Goal: Task Accomplishment & Management: Manage account settings

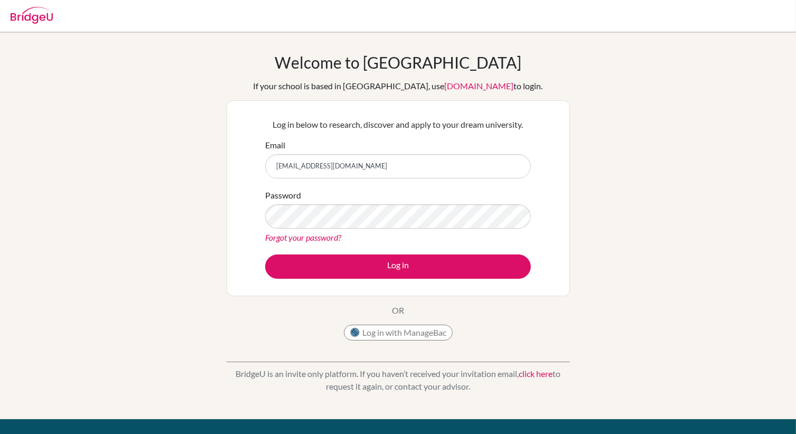
type input "[EMAIL_ADDRESS][DOMAIN_NAME]"
click at [302, 236] on link "Forgot your password?" at bounding box center [303, 238] width 76 height 10
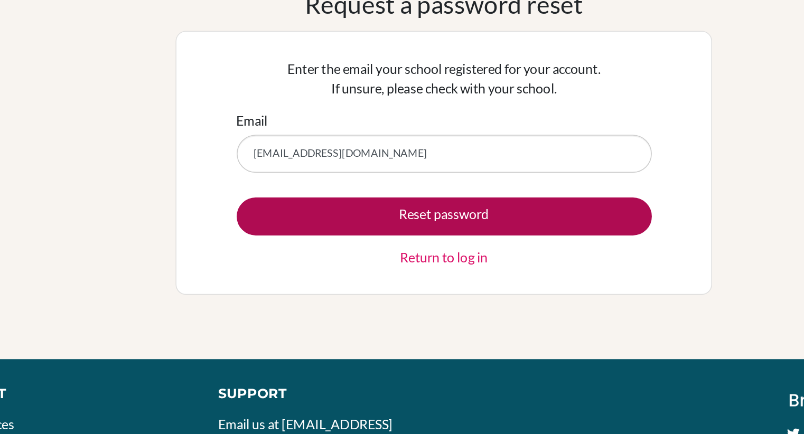
type input "eabrol@mdis.net"
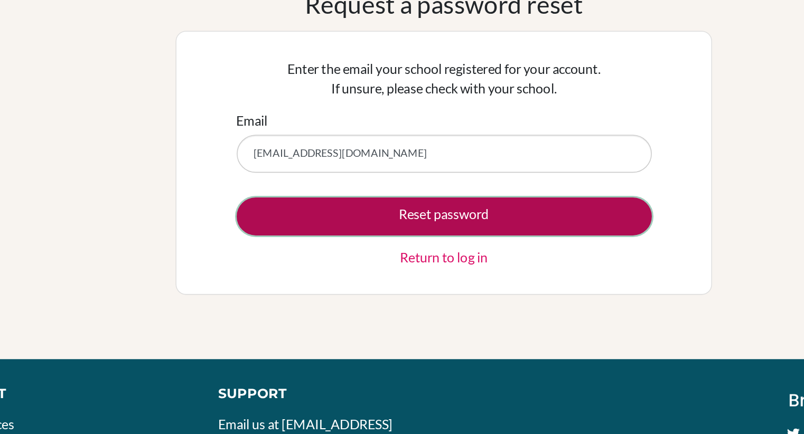
click at [394, 198] on button "Reset password" at bounding box center [403, 199] width 266 height 24
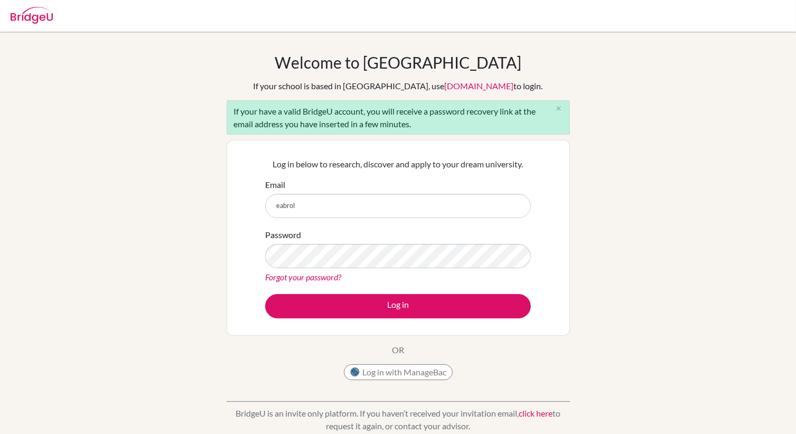
type input "[EMAIL_ADDRESS][DOMAIN_NAME]"
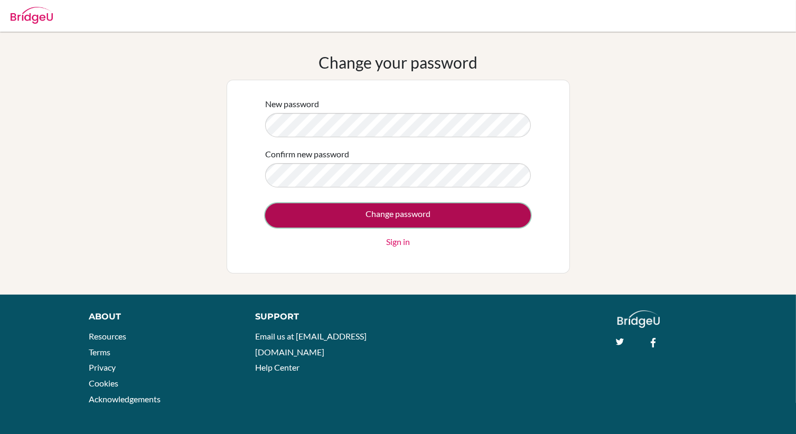
click at [393, 217] on input "Change password" at bounding box center [398, 215] width 266 height 24
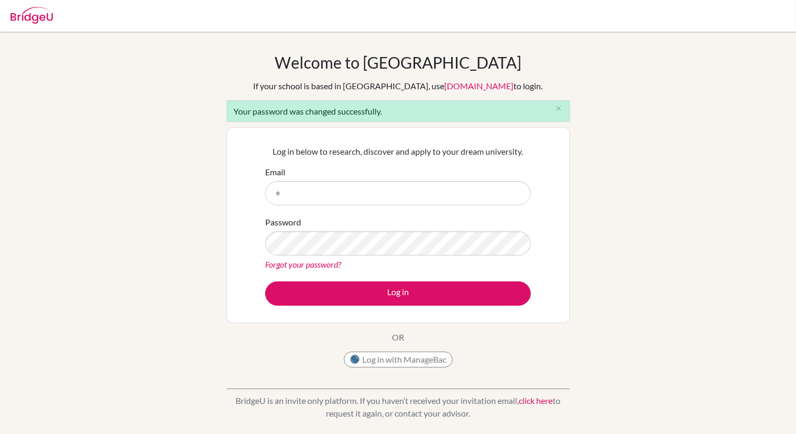
type input "[EMAIL_ADDRESS][DOMAIN_NAME]"
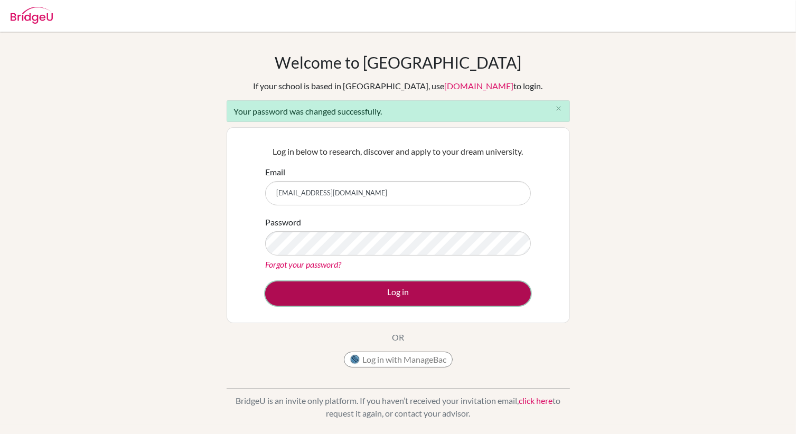
click at [398, 294] on button "Log in" at bounding box center [398, 294] width 266 height 24
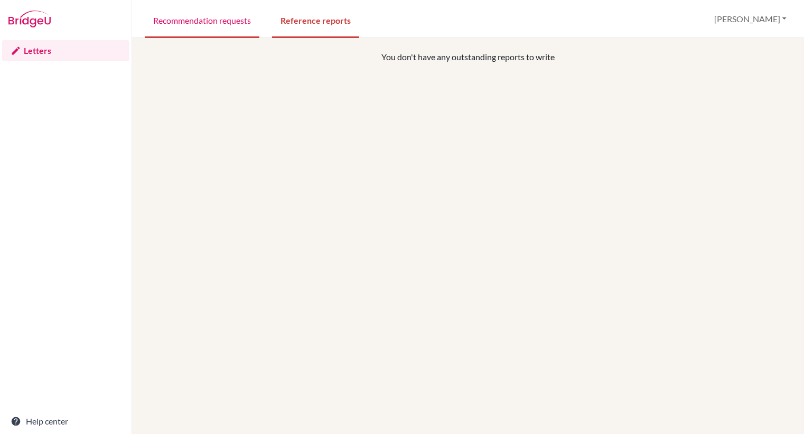
click at [234, 30] on link "Recommendation requests" at bounding box center [202, 20] width 115 height 36
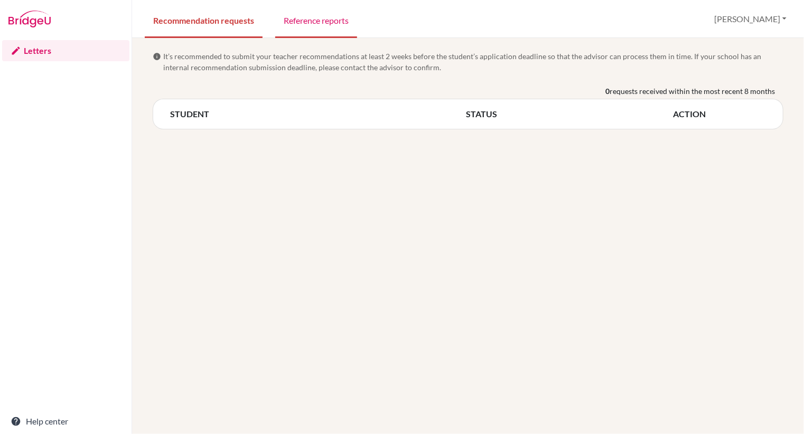
click at [326, 30] on link "Reference reports" at bounding box center [316, 20] width 82 height 36
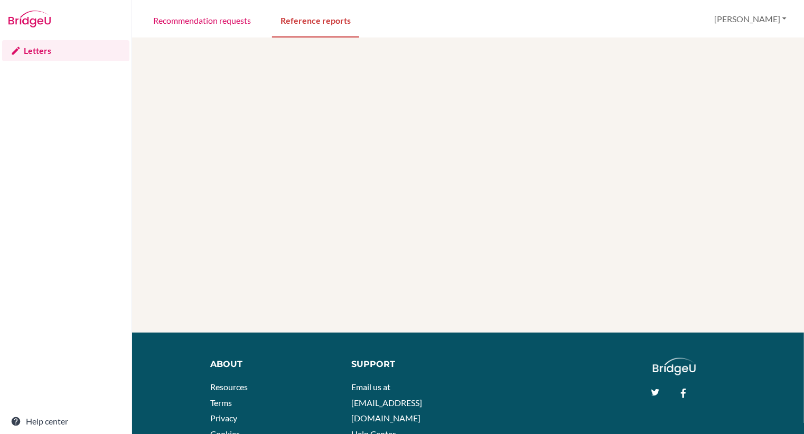
scroll to position [226, 0]
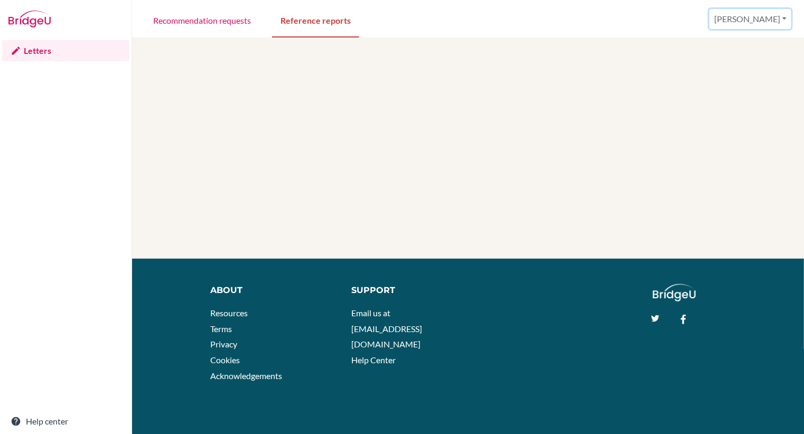
click at [781, 21] on button "[PERSON_NAME]" at bounding box center [751, 19] width 82 height 20
click at [745, 44] on link "Profile" at bounding box center [702, 42] width 83 height 17
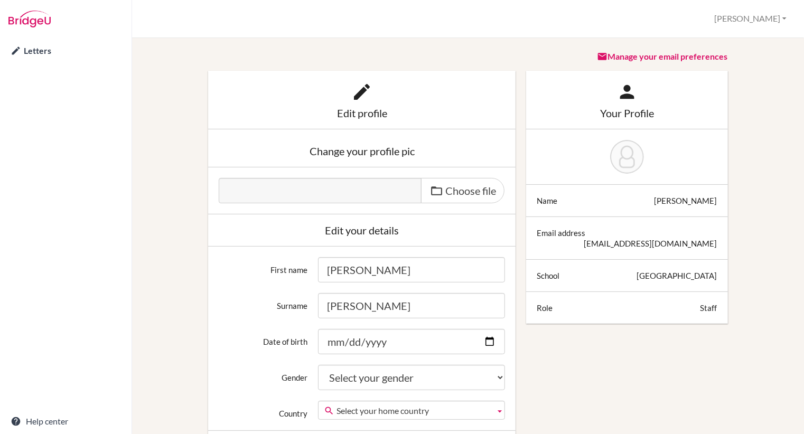
click at [666, 58] on link "Manage your email preferences" at bounding box center [663, 56] width 131 height 10
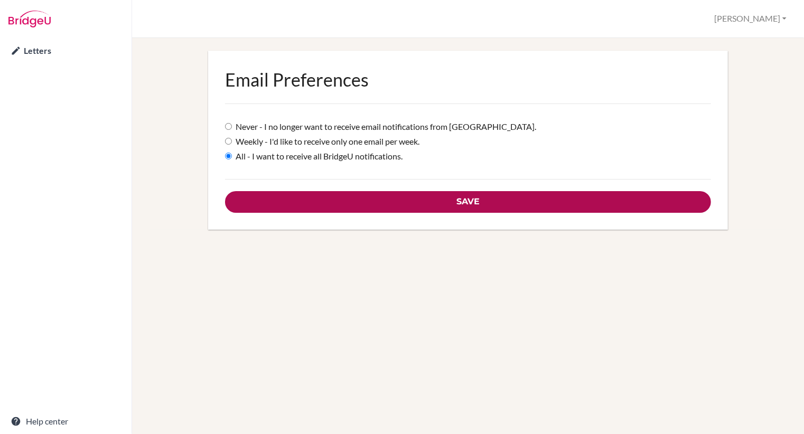
click at [460, 205] on input "Save" at bounding box center [468, 202] width 486 height 22
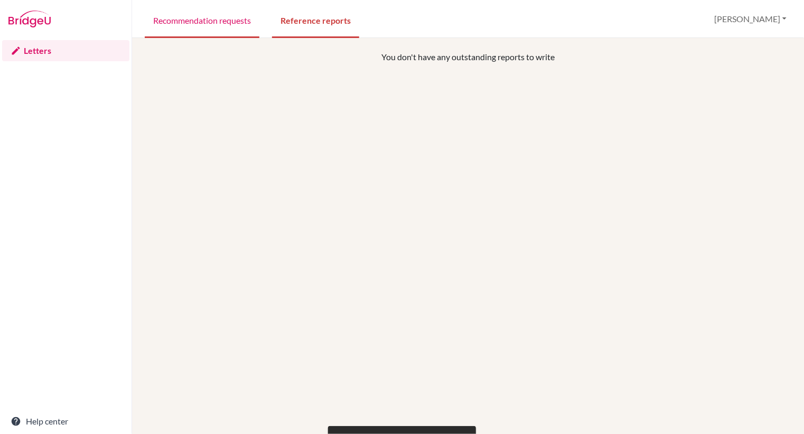
click at [198, 21] on link "Recommendation requests" at bounding box center [202, 20] width 115 height 36
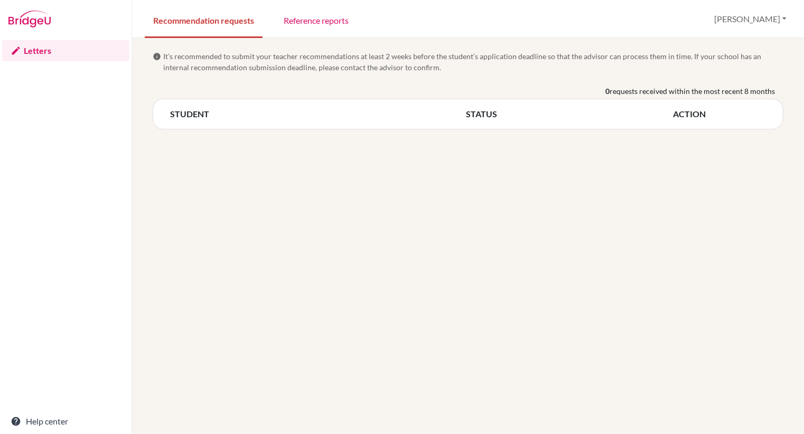
click at [33, 22] on img at bounding box center [29, 19] width 42 height 17
click at [34, 49] on link "Letters" at bounding box center [65, 50] width 127 height 21
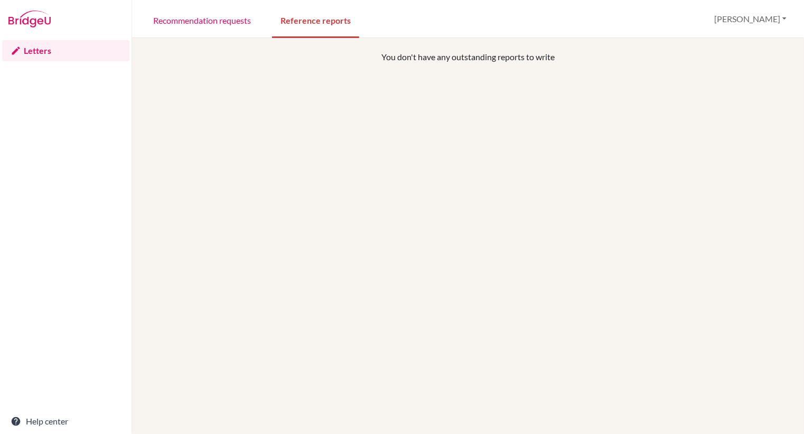
scroll to position [226, 0]
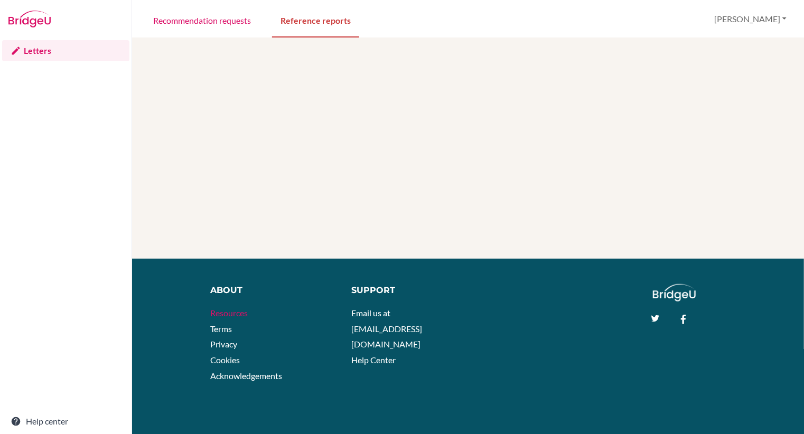
click at [235, 317] on link "Resources" at bounding box center [230, 313] width 38 height 10
